Goal: Information Seeking & Learning: Stay updated

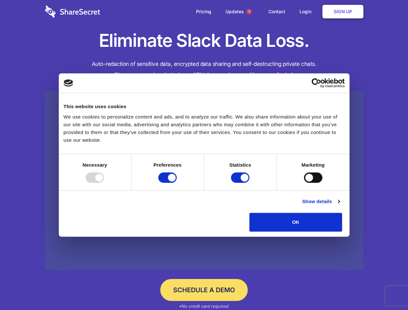
click at [104, 183] on div at bounding box center [95, 178] width 18 height 10
click at [177, 183] on input "Preferences" at bounding box center [167, 178] width 18 height 10
checkbox input "false"
click at [241, 183] on input "Statistics" at bounding box center [240, 178] width 18 height 10
checkbox input "false"
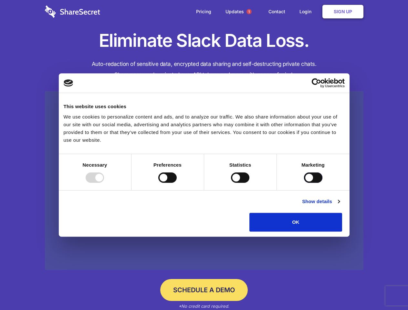
click at [304, 183] on input "Marketing" at bounding box center [313, 178] width 18 height 10
checkbox input "true"
click at [340, 206] on link "Show details" at bounding box center [320, 202] width 37 height 8
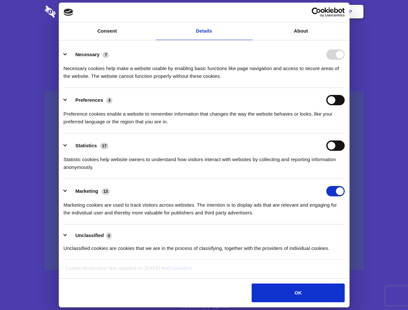
click at [345, 88] on li "Necessary 7 Necessary cookies help make a website usable by enabling basic func…" at bounding box center [204, 65] width 281 height 46
click at [249, 12] on span "1" at bounding box center [249, 11] width 5 height 5
